Goal: Task Accomplishment & Management: Manage account settings

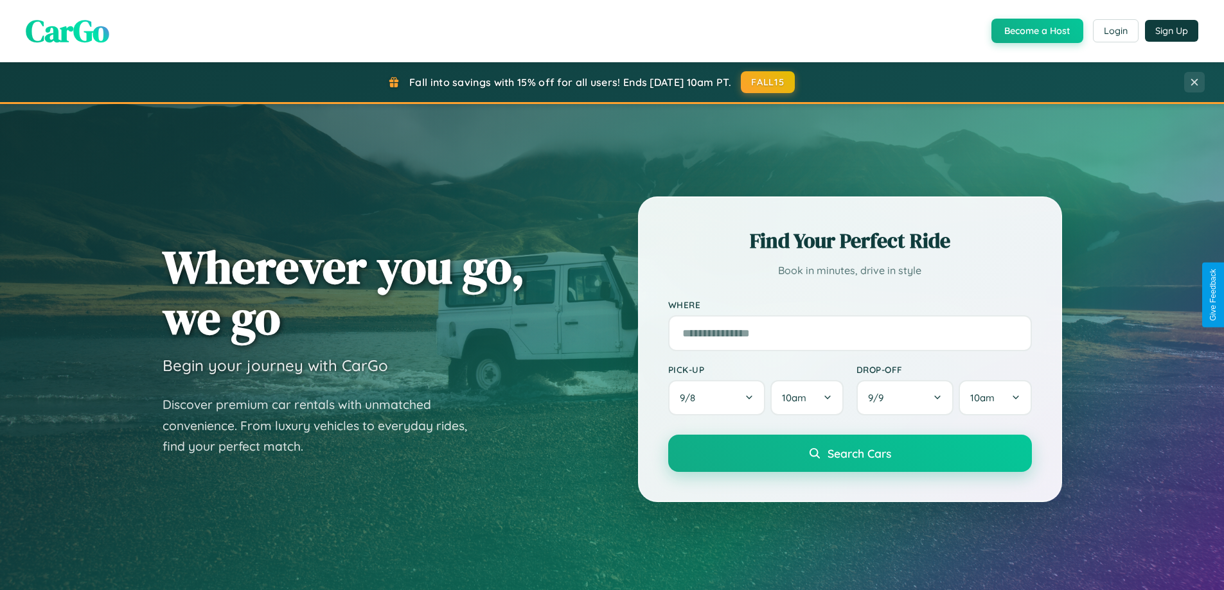
scroll to position [278, 0]
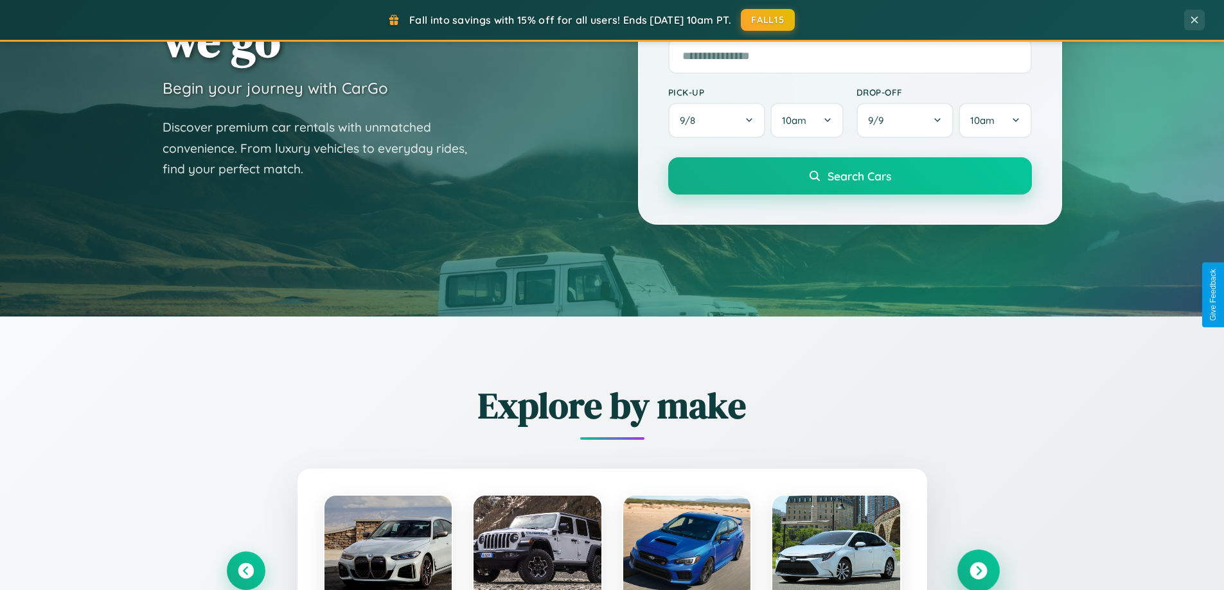
click at [978, 571] on icon at bounding box center [977, 571] width 17 height 17
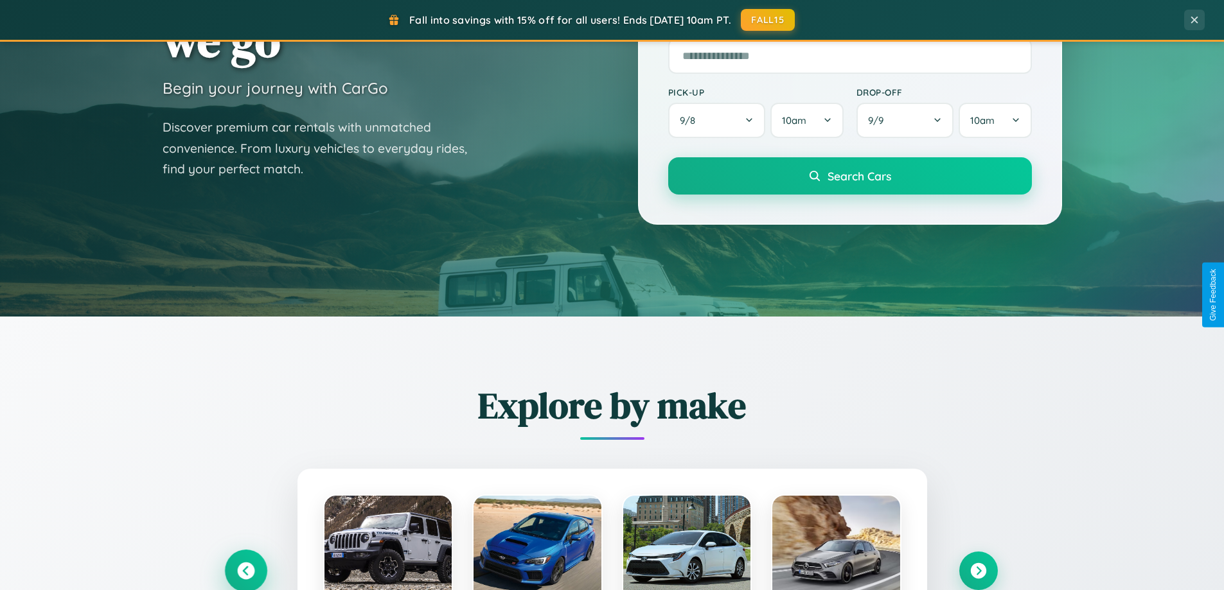
click at [245, 571] on icon at bounding box center [245, 571] width 17 height 17
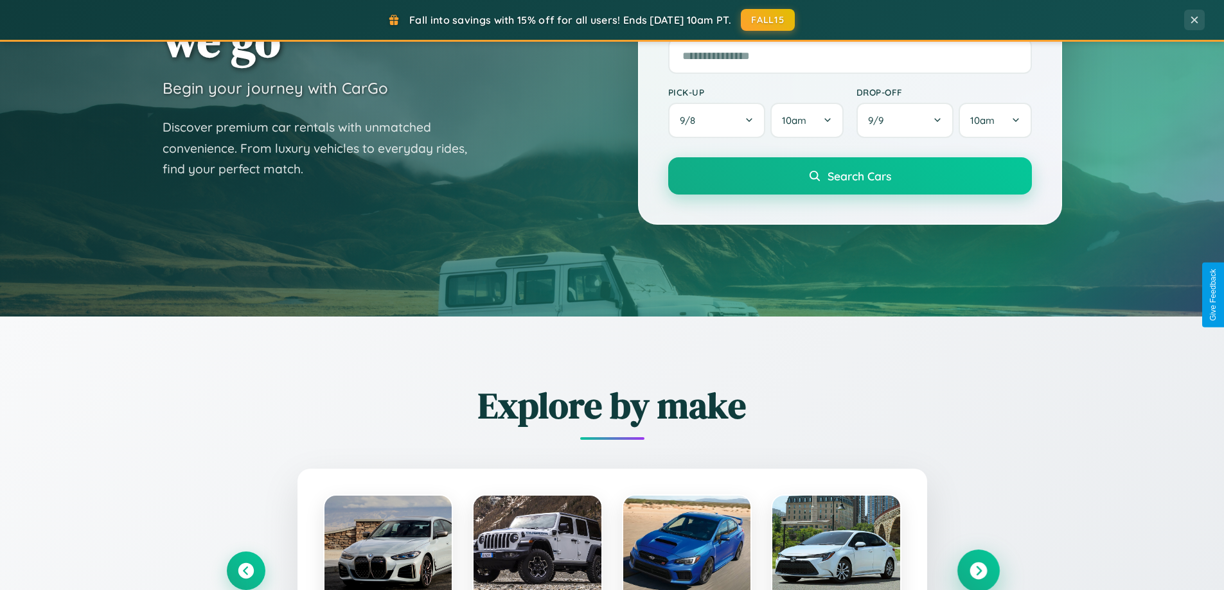
click at [978, 570] on icon at bounding box center [977, 571] width 17 height 17
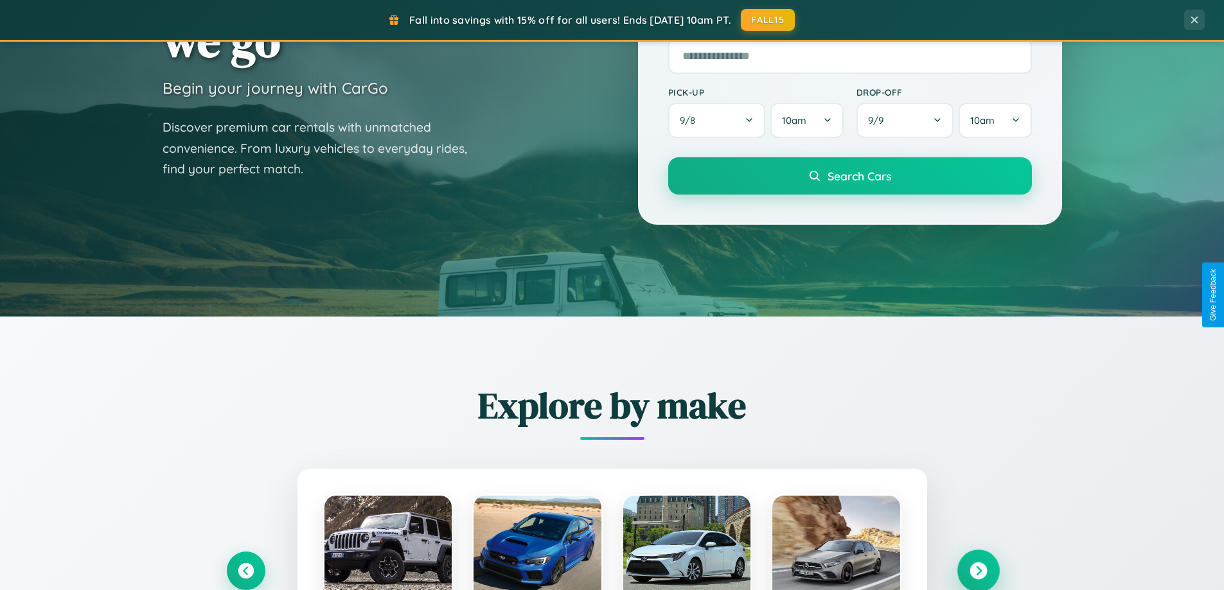
scroll to position [0, 0]
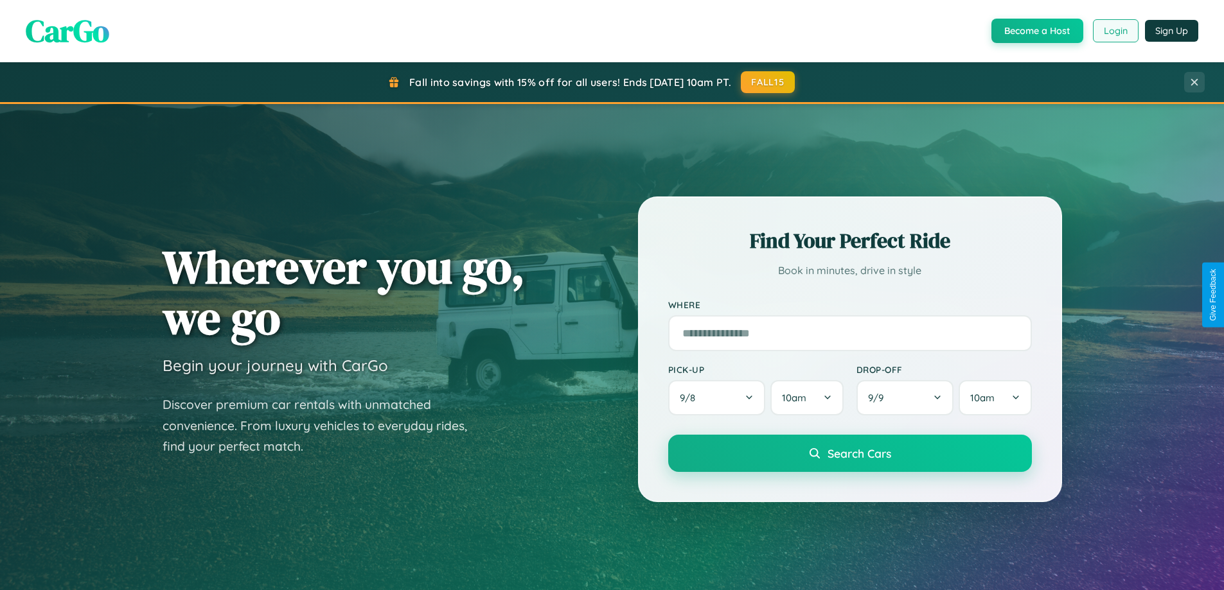
click at [1115, 31] on button "Login" at bounding box center [1116, 30] width 46 height 23
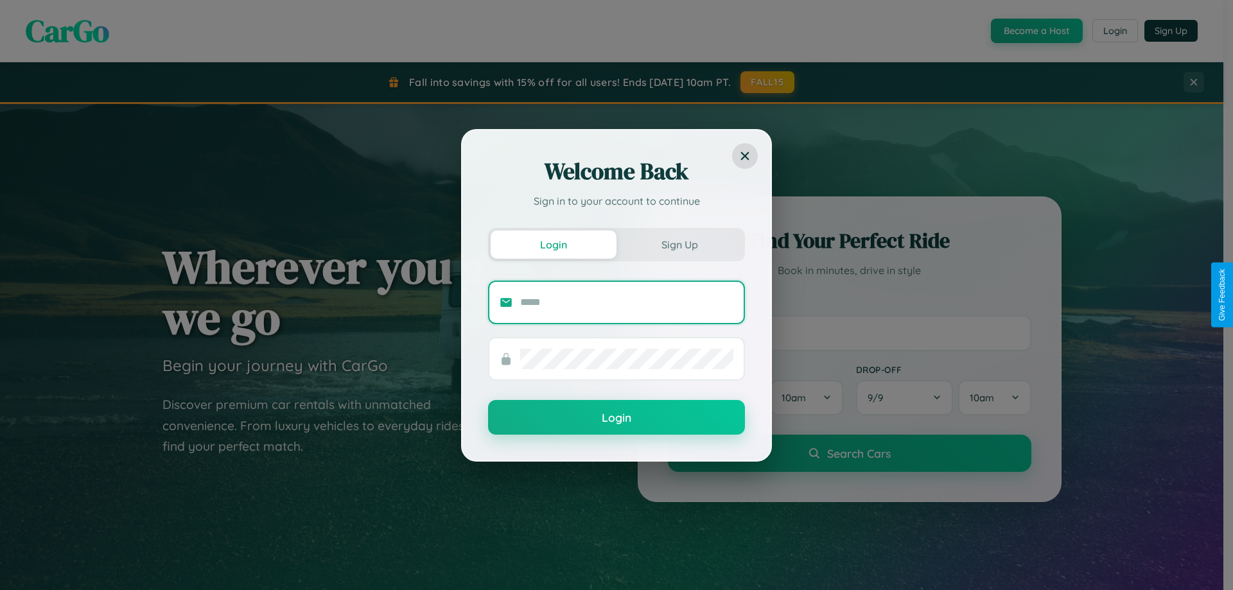
click at [627, 302] on input "text" at bounding box center [626, 302] width 213 height 21
type input "**********"
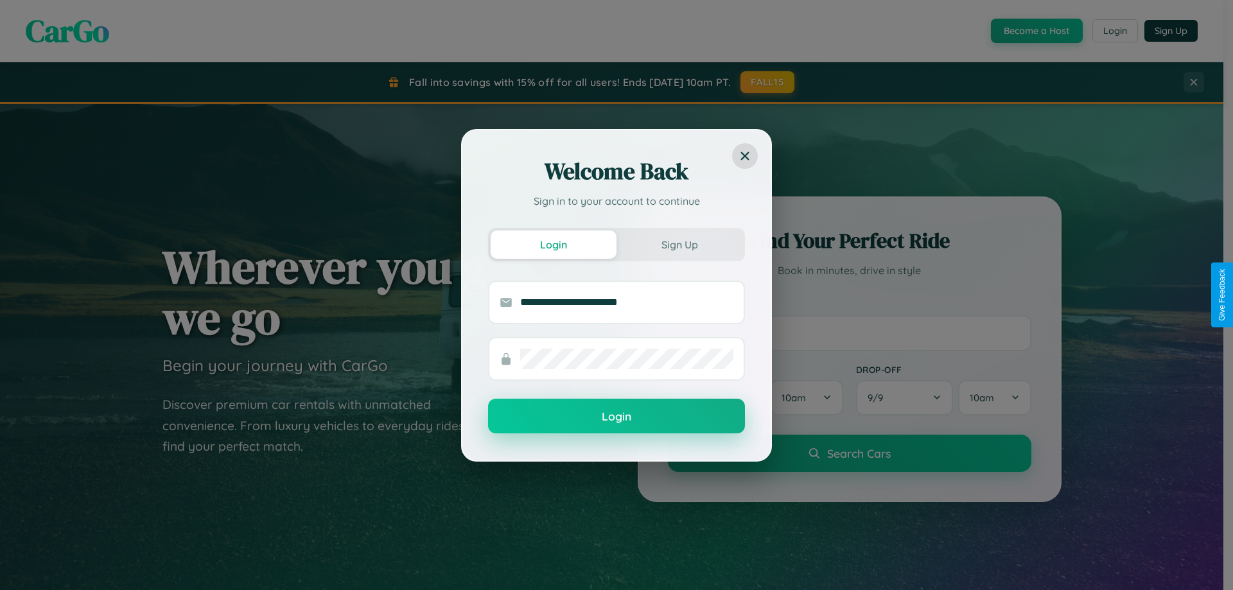
click at [617, 417] on button "Login" at bounding box center [616, 416] width 257 height 35
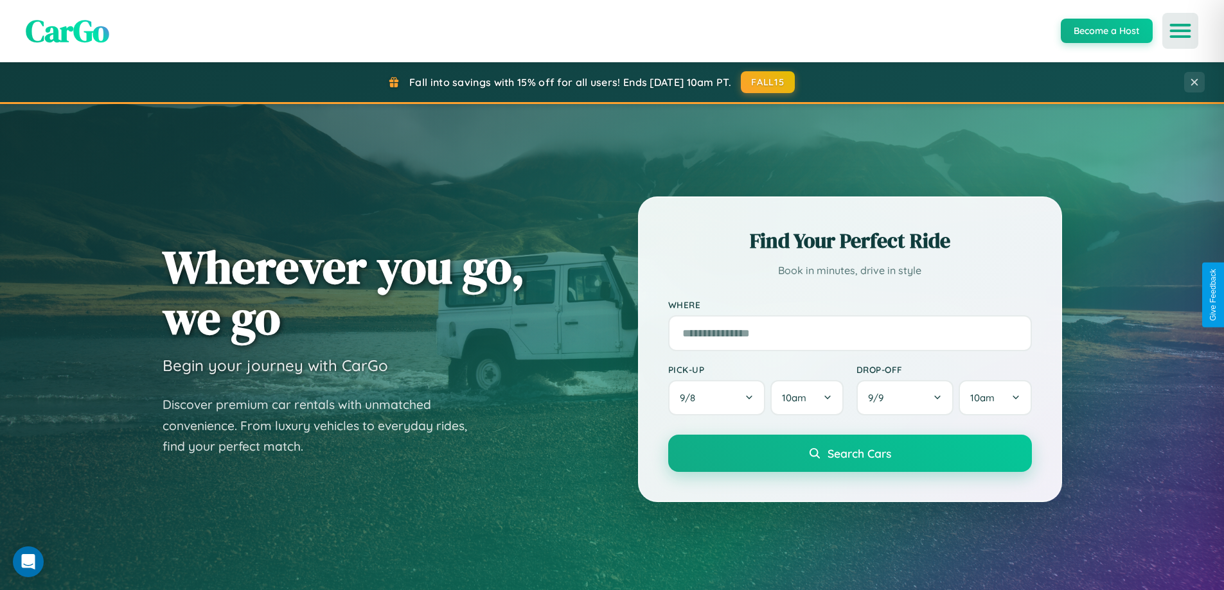
click at [1180, 31] on icon "Open menu" at bounding box center [1180, 31] width 19 height 12
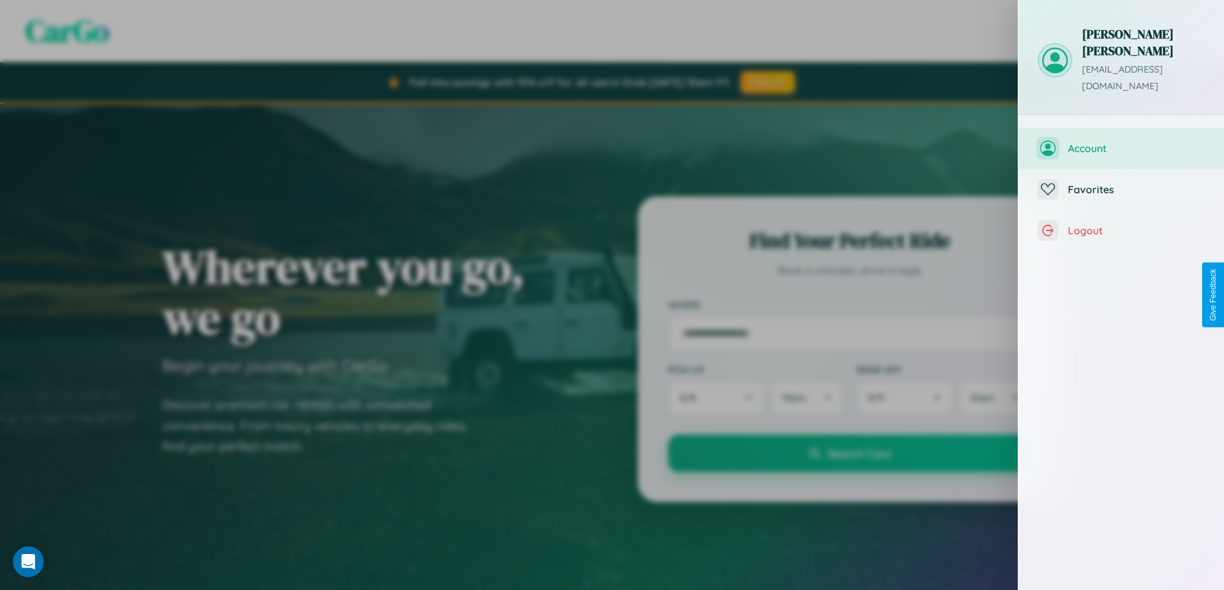
click at [1121, 142] on span "Account" at bounding box center [1136, 148] width 137 height 13
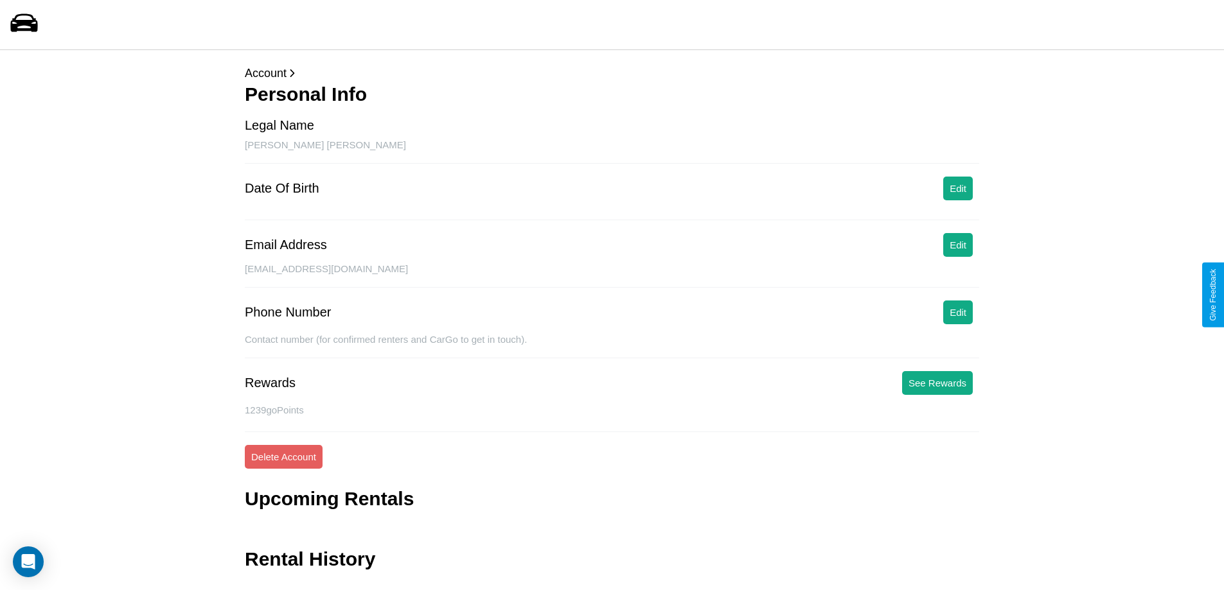
scroll to position [31, 0]
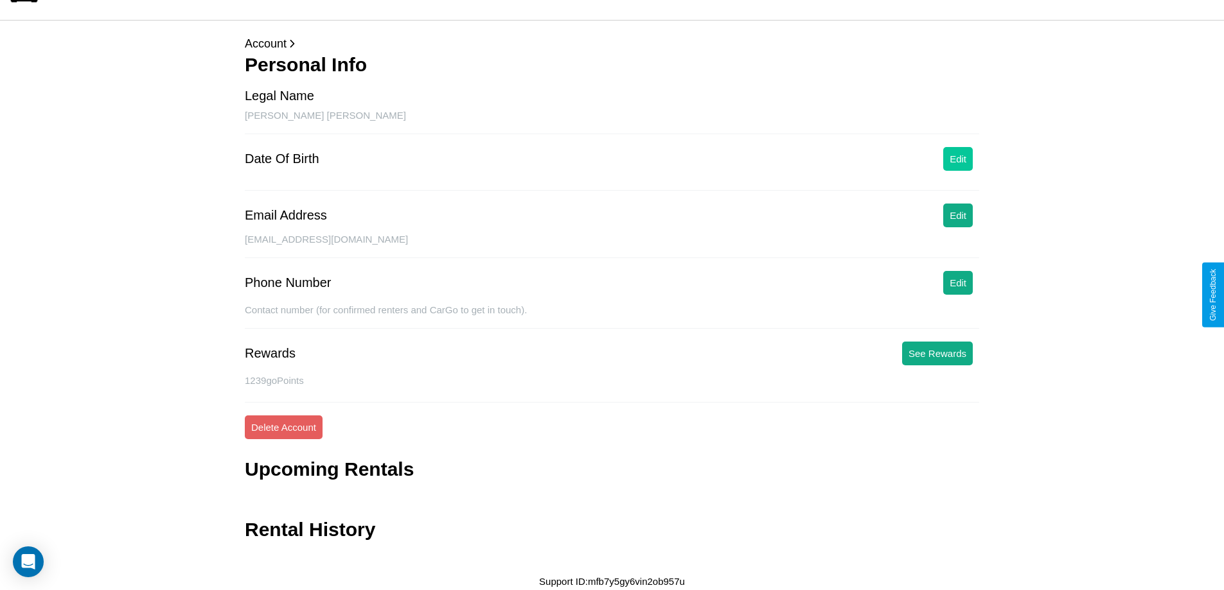
click at [958, 159] on button "Edit" at bounding box center [958, 159] width 30 height 24
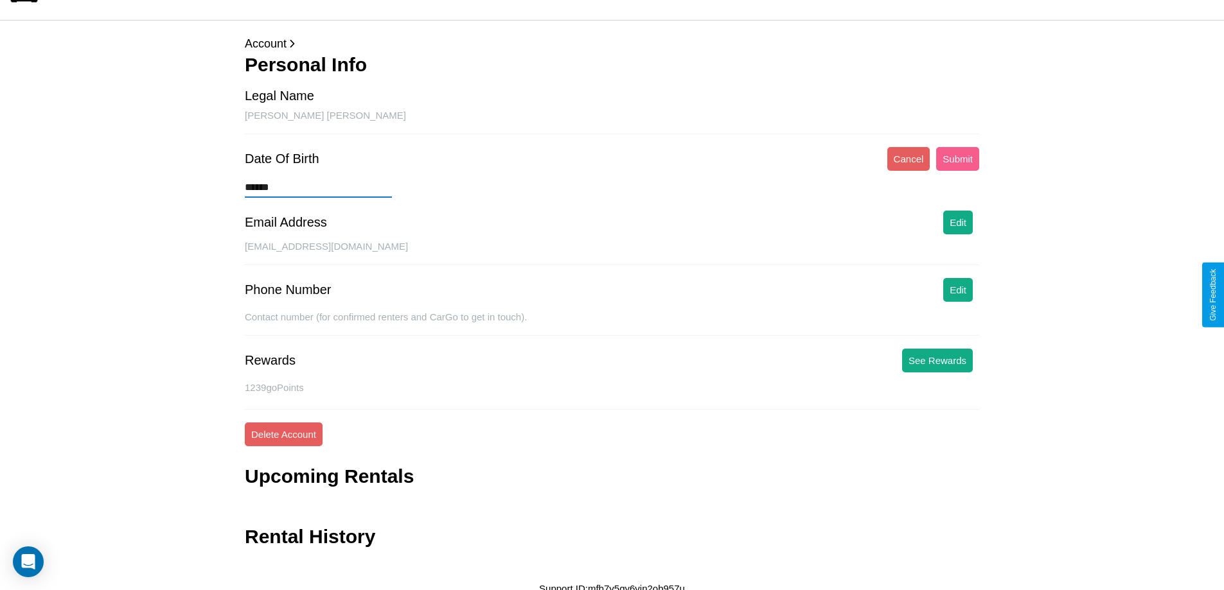
type input "*******"
